Goal: Transaction & Acquisition: Purchase product/service

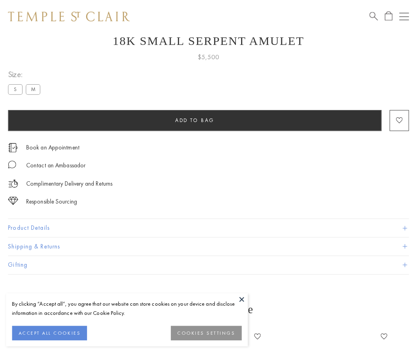
scroll to position [32, 0]
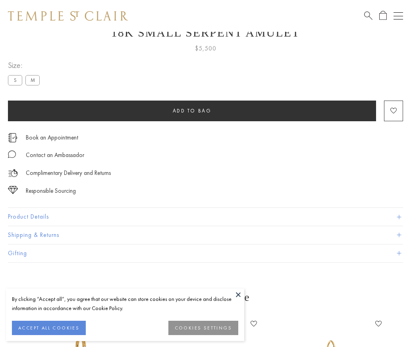
click at [192, 110] on span "Add to bag" at bounding box center [192, 110] width 39 height 7
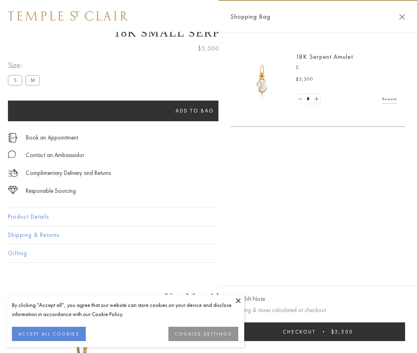
click at [318, 331] on button "Checkout $5,500" at bounding box center [317, 331] width 175 height 19
